Goal: Task Accomplishment & Management: Complete application form

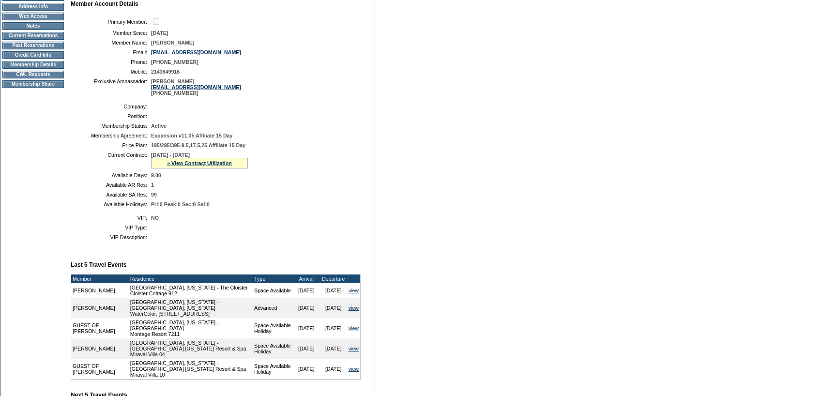
scroll to position [102, 0]
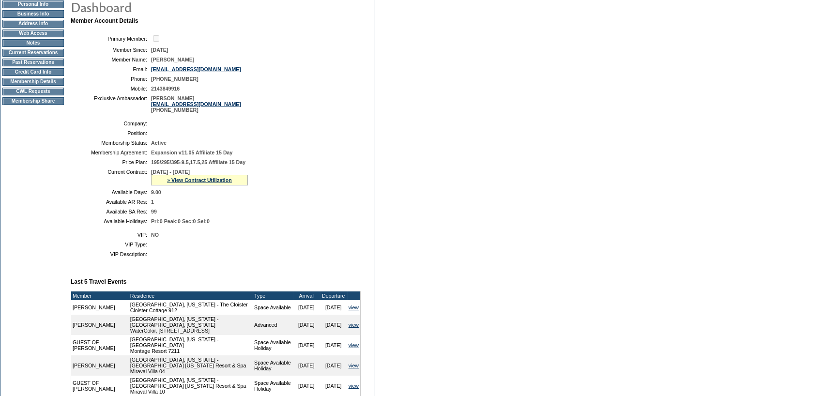
click at [45, 95] on td "CWL Requests" at bounding box center [33, 92] width 62 height 8
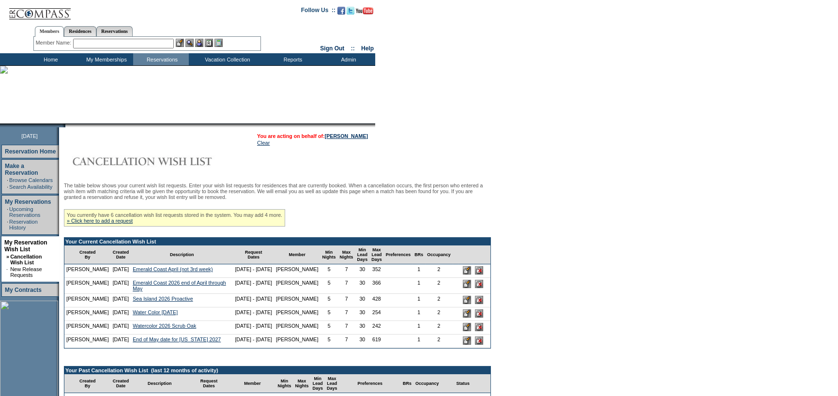
click at [469, 345] on input "image" at bounding box center [467, 341] width 8 height 8
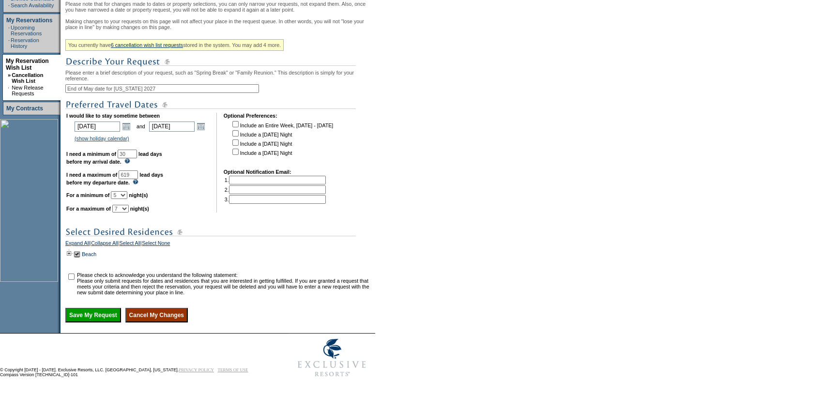
scroll to position [198, 0]
click at [70, 251] on td at bounding box center [69, 254] width 8 height 11
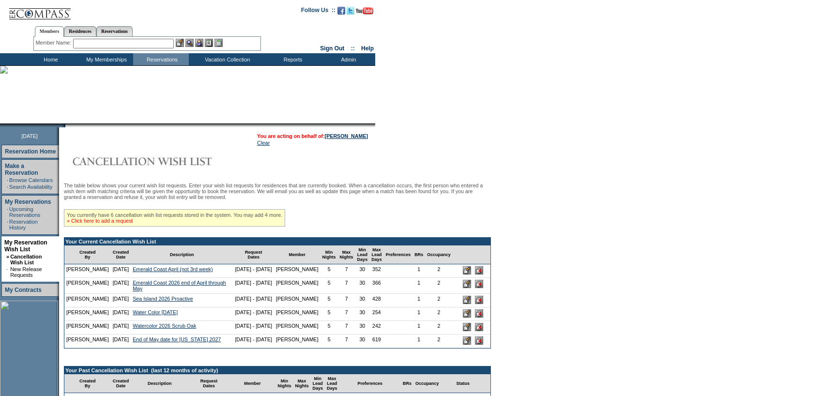
click at [121, 222] on link "» Click here to add a request" at bounding box center [100, 221] width 66 height 6
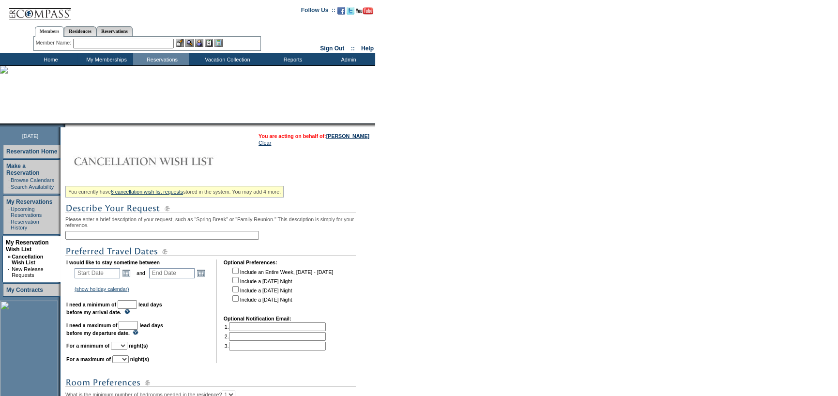
click at [128, 235] on input "text" at bounding box center [162, 235] width 194 height 9
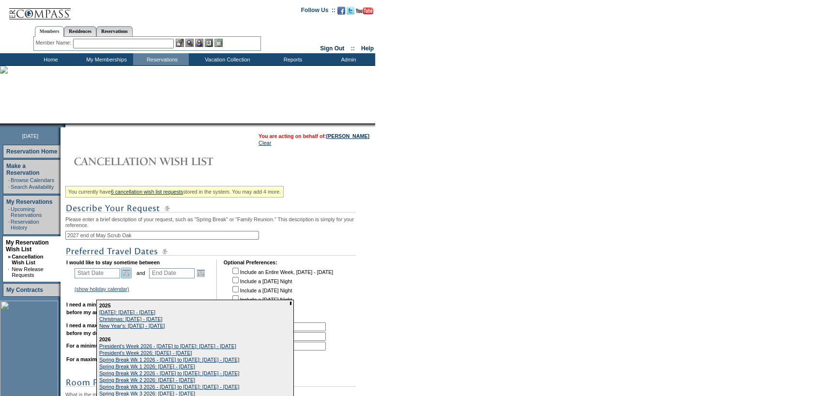
type input "2027 end of May Scrub Oak"
click at [127, 271] on link "Open the calendar popup." at bounding box center [126, 273] width 11 height 11
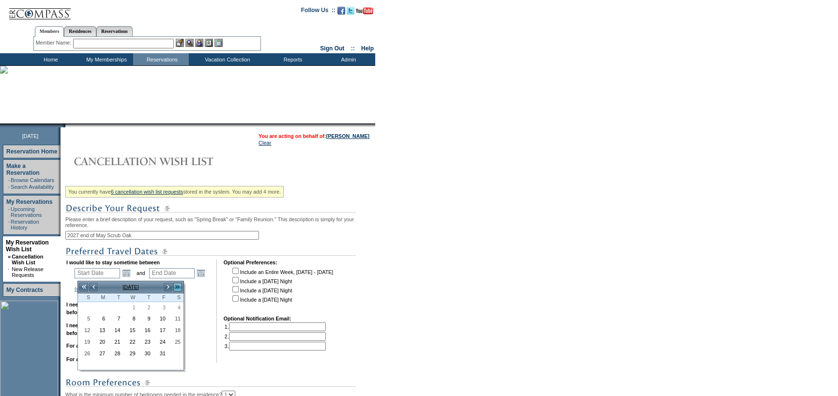
click at [174, 283] on link ">>" at bounding box center [178, 287] width 10 height 10
click at [174, 284] on link ">>" at bounding box center [178, 287] width 10 height 10
click at [176, 284] on link ">>" at bounding box center [178, 287] width 10 height 10
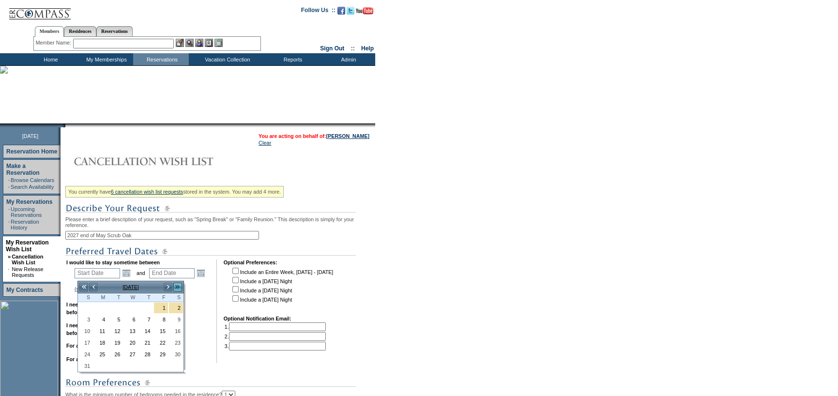
click at [174, 287] on link ">>" at bounding box center [178, 287] width 10 height 10
click at [170, 287] on link ">" at bounding box center [168, 287] width 10 height 10
click at [180, 343] on link "22" at bounding box center [176, 343] width 14 height 11
type input "[DATE]"
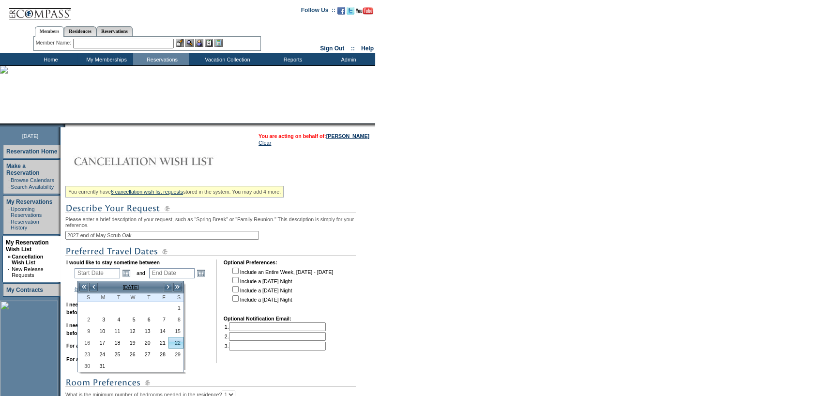
type input "[DATE]"
type input "599"
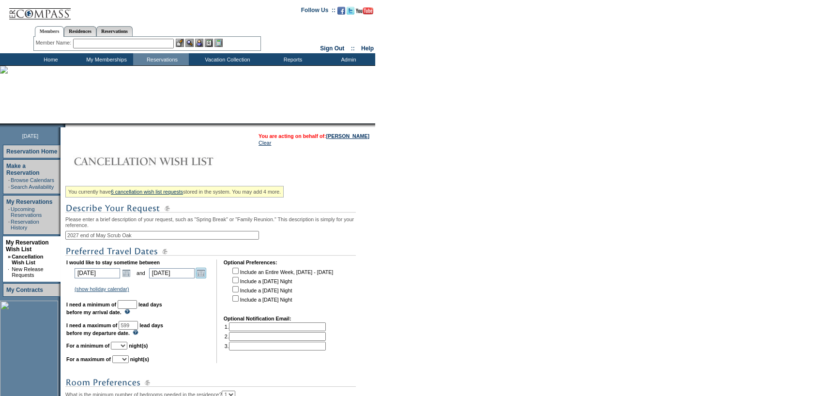
click at [206, 274] on link "Open the calendar popup." at bounding box center [201, 273] width 11 height 11
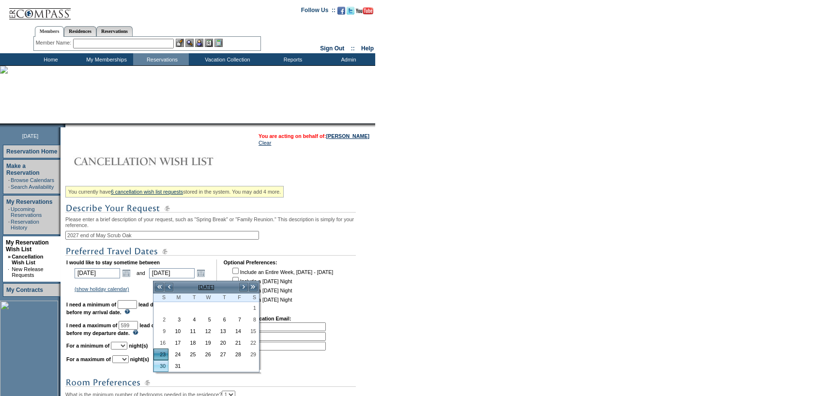
click at [160, 365] on link "30" at bounding box center [161, 366] width 14 height 11
type input "[DATE]"
type input "606"
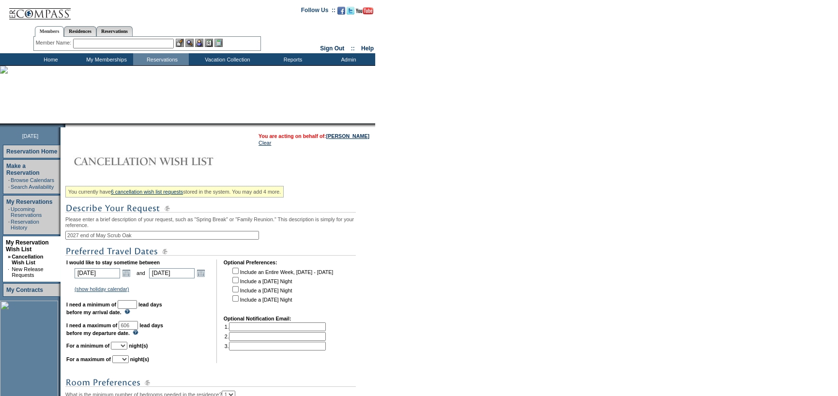
click at [137, 307] on input "text" at bounding box center [127, 304] width 19 height 9
type input "30"
click at [127, 348] on select "1 2 3 4 5 6 7 8 9 10 11 12 13 14" at bounding box center [119, 346] width 16 height 8
select select "5"
click at [123, 345] on select "1 2 3 4 5 6 7 8 9 10 11 12 13 14" at bounding box center [119, 346] width 16 height 8
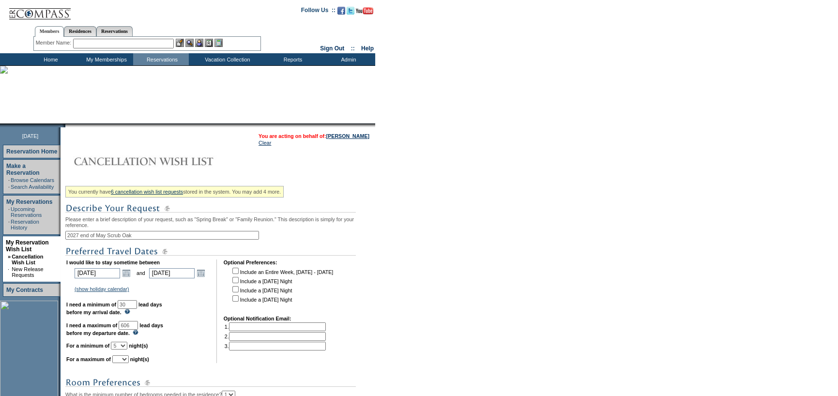
click at [129, 361] on select "1 2 3 4 5 6 7 8 9 10 11 12 13 14" at bounding box center [120, 359] width 16 height 8
select select "7"
click at [124, 360] on select "1 2 3 4 5 6 7 8 9 10 11 12 13 14" at bounding box center [120, 359] width 16 height 8
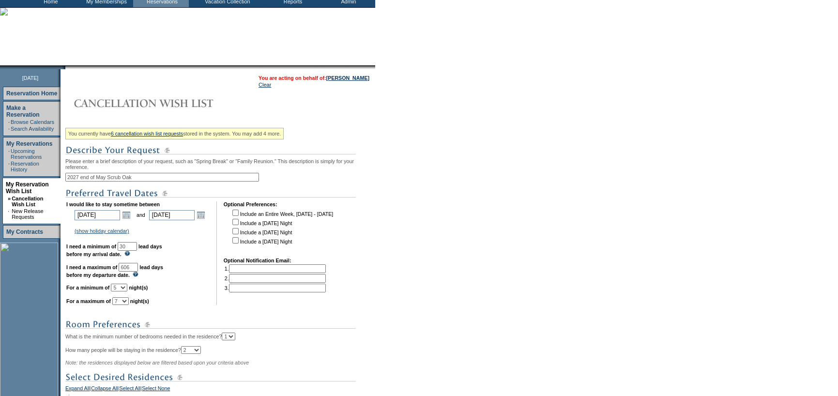
scroll to position [194, 0]
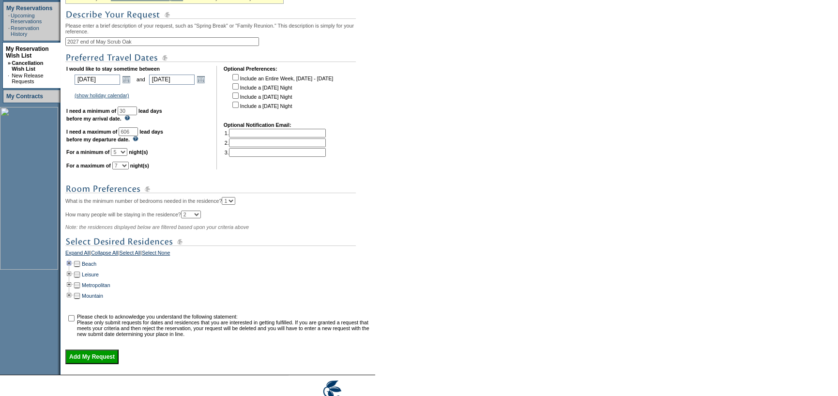
click at [73, 268] on td at bounding box center [69, 264] width 8 height 11
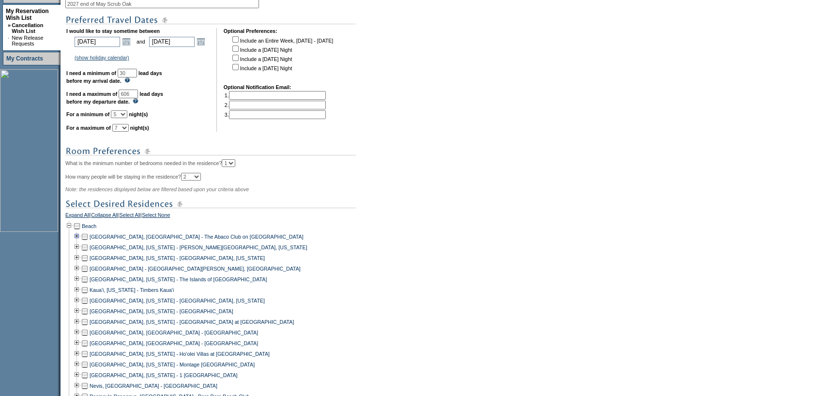
scroll to position [291, 0]
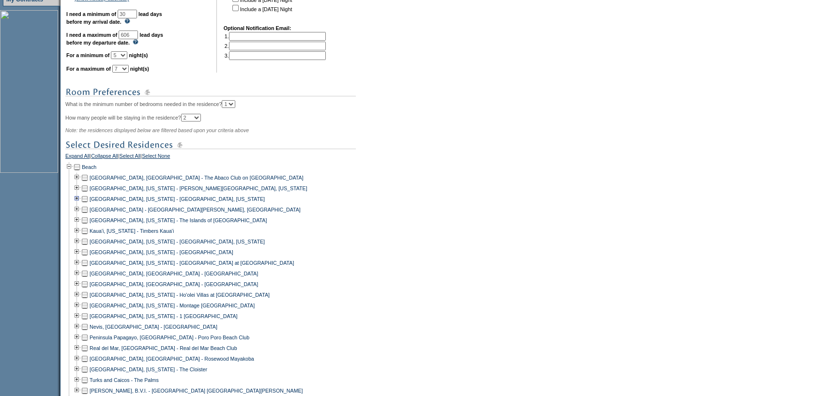
click at [80, 204] on td at bounding box center [77, 199] width 8 height 11
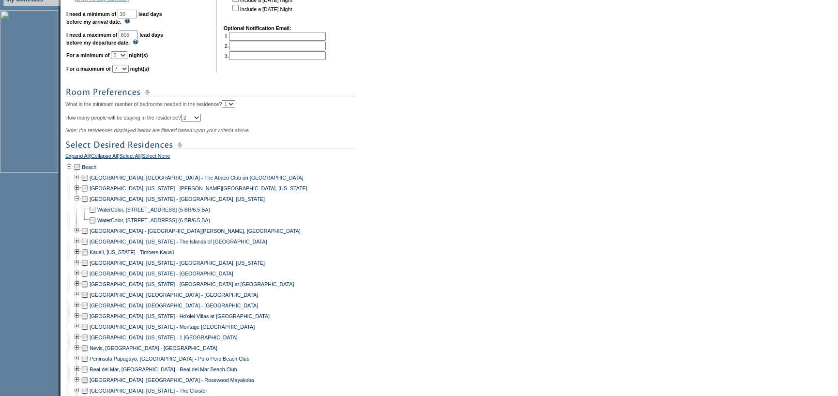
click at [93, 215] on td at bounding box center [93, 209] width 8 height 11
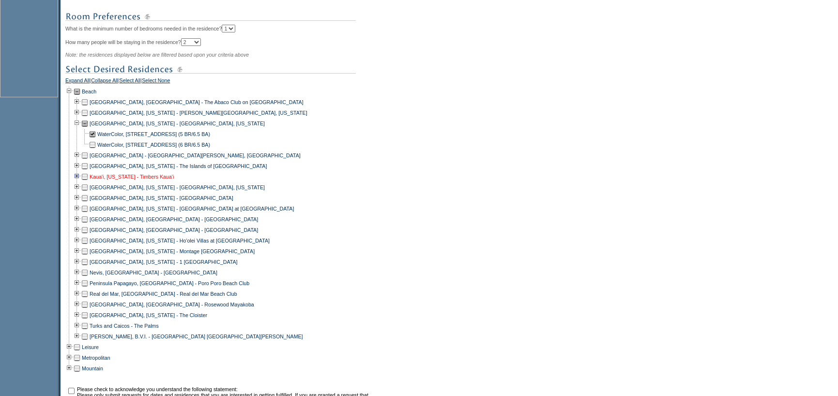
scroll to position [484, 0]
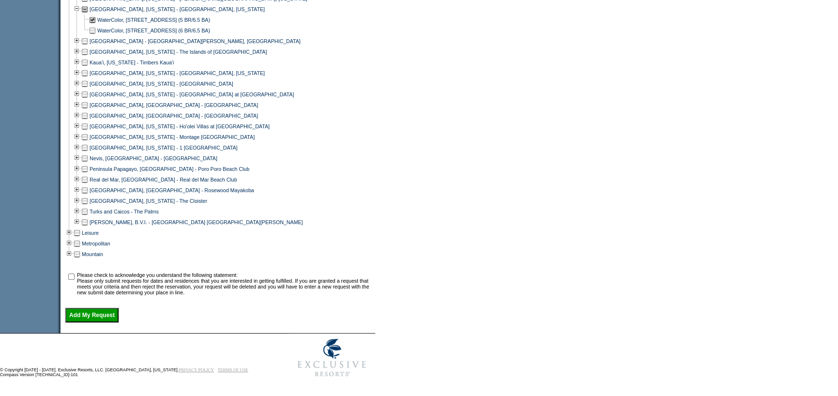
click at [73, 276] on td at bounding box center [71, 283] width 10 height 23
click at [75, 280] on input "checkbox" at bounding box center [71, 277] width 6 height 6
checkbox input "true"
click at [87, 321] on input "Add My Request" at bounding box center [91, 315] width 53 height 15
